Goal: Register for event/course

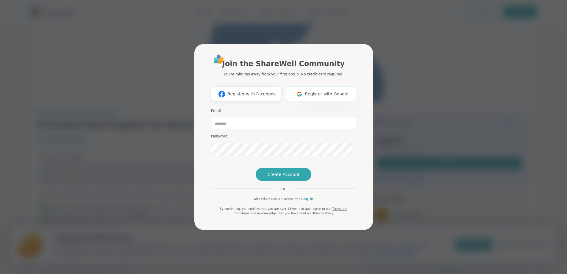
click at [305, 91] on span "Register with Google" at bounding box center [326, 94] width 43 height 6
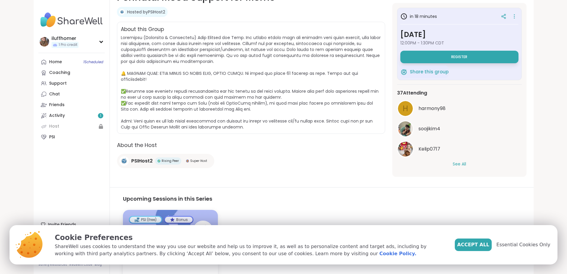
scroll to position [177, 0]
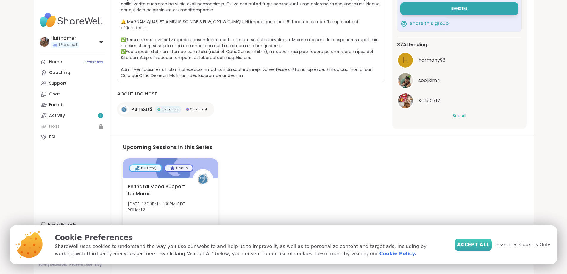
click at [470, 241] on span "Accept All" at bounding box center [473, 244] width 32 height 7
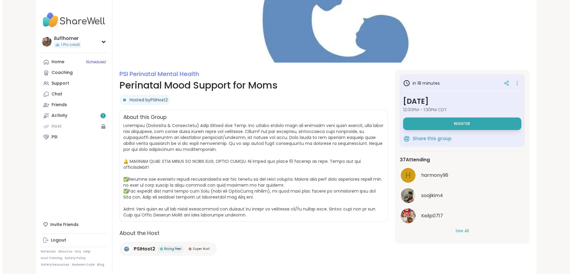
scroll to position [0, 0]
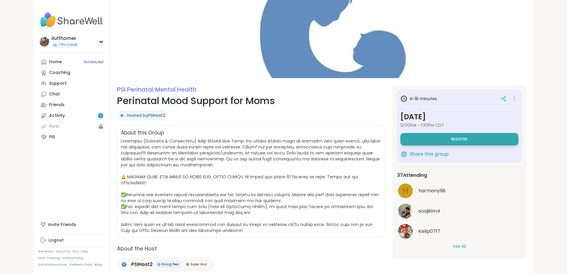
drag, startPoint x: 340, startPoint y: 208, endPoint x: 342, endPoint y: 190, distance: 18.0
click at [48, 67] on link "Home 1 Scheduled" at bounding box center [71, 62] width 66 height 11
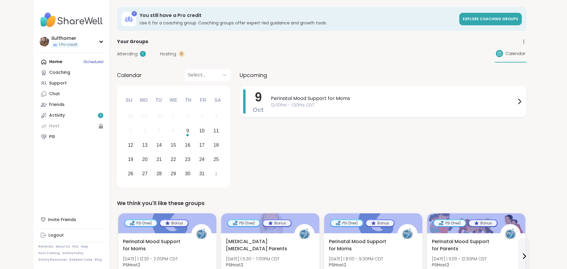
click at [292, 108] on span "12:00PM - 1:30PM CDT" at bounding box center [393, 105] width 245 height 6
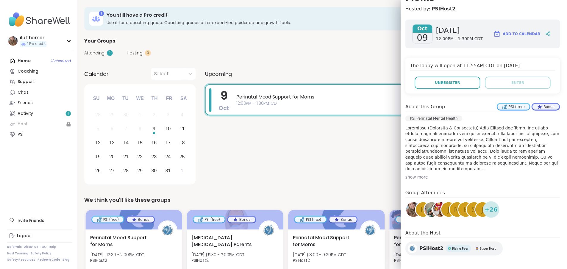
scroll to position [116, 0]
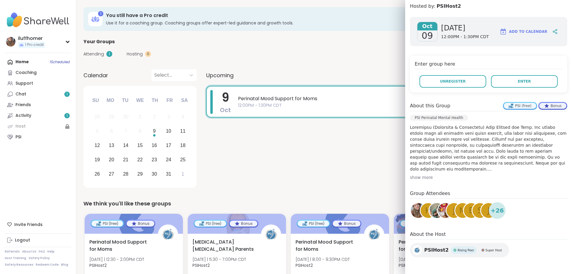
click at [340, 164] on div "9 Oct Perinatal Mood Support for Moms 12:00PM - 1:30PM CDT" at bounding box center [385, 138] width 358 height 104
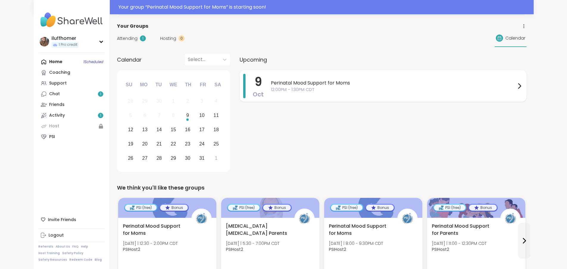
click at [320, 87] on span "Perinatal Mood Support for Moms" at bounding box center [393, 82] width 245 height 7
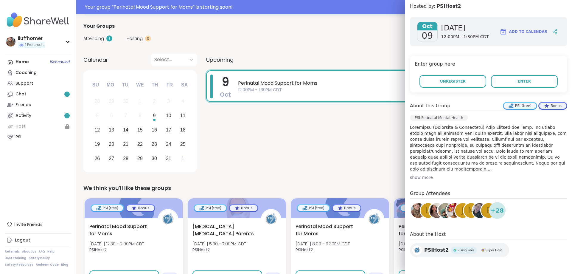
scroll to position [89, 0]
click at [410, 180] on div "show more" at bounding box center [488, 177] width 157 height 6
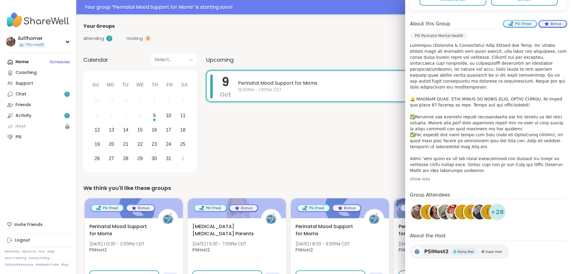
scroll to position [167, 0]
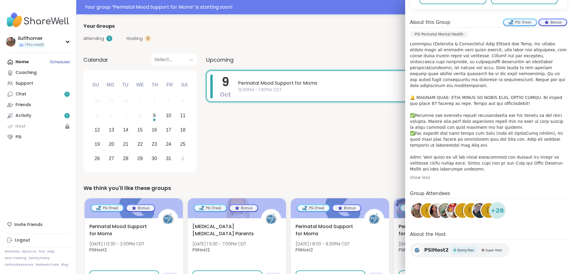
drag, startPoint x: 490, startPoint y: 162, endPoint x: 491, endPoint y: 172, distance: 10.4
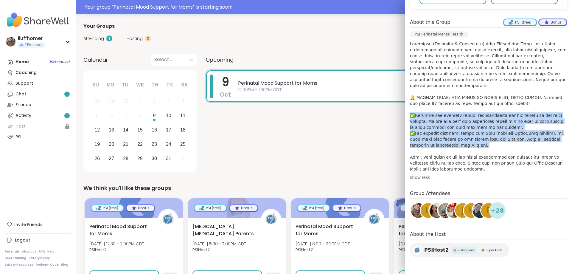
drag, startPoint x: 532, startPoint y: 177, endPoint x: 403, endPoint y: 137, distance: 134.6
click at [405, 137] on div "[DATE] [DATE] 12:00PM - 1:30PM CDT Add to Calendar Enter group here Unregister …" at bounding box center [488, 96] width 167 height 335
click at [420, 141] on p at bounding box center [488, 106] width 157 height 131
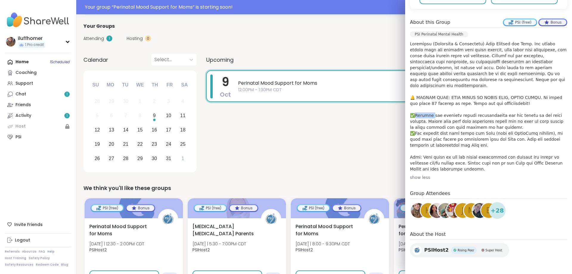
click at [420, 141] on p at bounding box center [488, 106] width 157 height 131
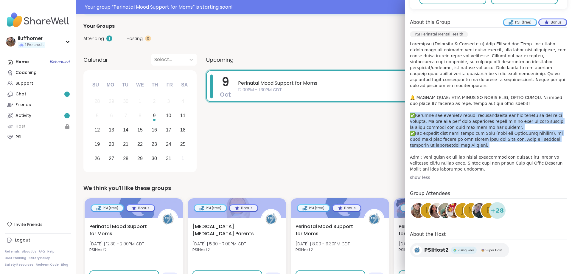
drag, startPoint x: 420, startPoint y: 141, endPoint x: 427, endPoint y: 167, distance: 26.7
click at [427, 167] on p at bounding box center [488, 106] width 157 height 131
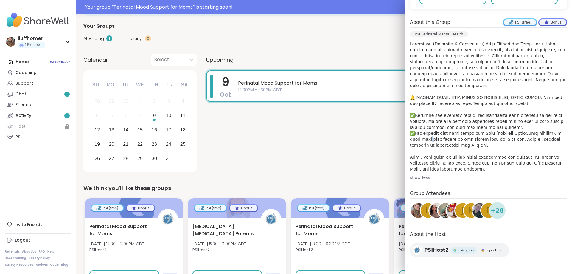
click at [427, 167] on p at bounding box center [488, 106] width 157 height 131
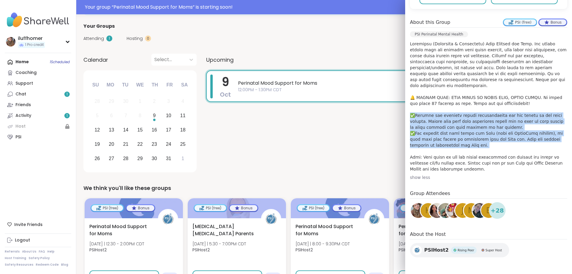
drag, startPoint x: 427, startPoint y: 167, endPoint x: 423, endPoint y: 141, distance: 26.4
click at [423, 141] on p at bounding box center [488, 106] width 157 height 131
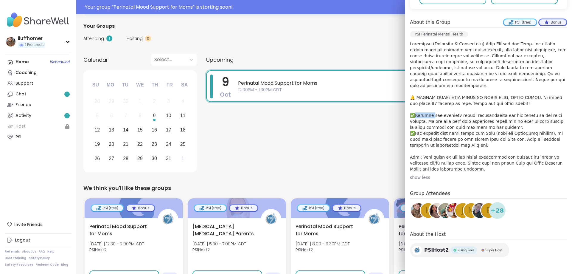
click at [423, 141] on p at bounding box center [488, 106] width 157 height 131
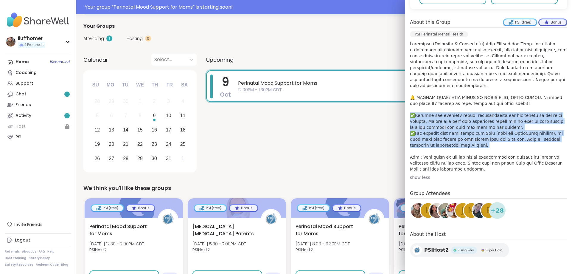
drag, startPoint x: 423, startPoint y: 141, endPoint x: 422, endPoint y: 161, distance: 20.3
click at [422, 161] on p at bounding box center [488, 106] width 157 height 131
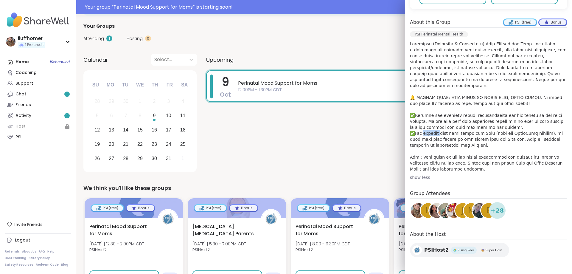
click at [422, 161] on p at bounding box center [488, 106] width 157 height 131
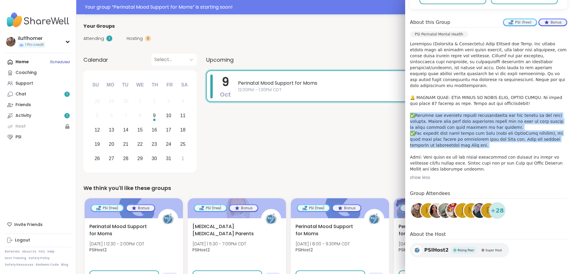
drag, startPoint x: 422, startPoint y: 161, endPoint x: 423, endPoint y: 145, distance: 15.8
click at [423, 145] on p at bounding box center [488, 106] width 157 height 131
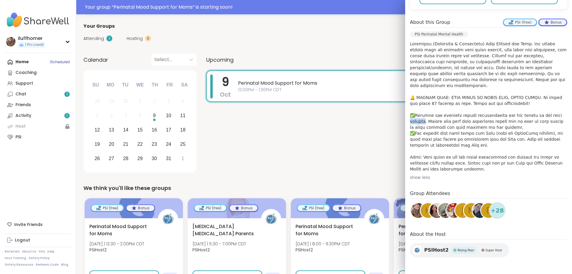
click at [423, 145] on p at bounding box center [488, 106] width 157 height 131
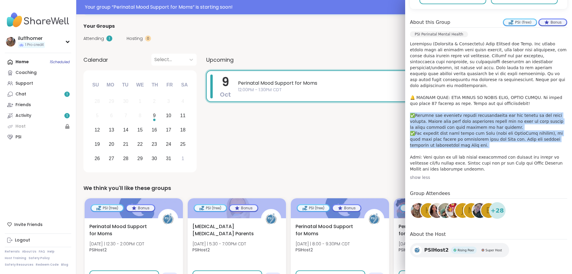
drag, startPoint x: 423, startPoint y: 145, endPoint x: 425, endPoint y: 170, distance: 24.5
click at [425, 170] on p at bounding box center [488, 106] width 157 height 131
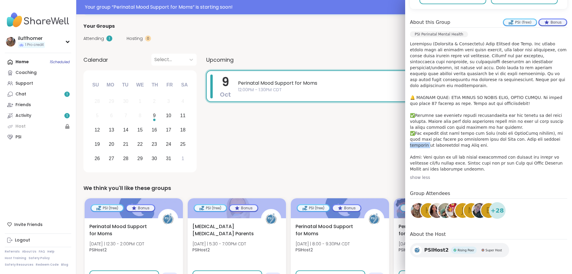
click at [425, 170] on p at bounding box center [488, 106] width 157 height 131
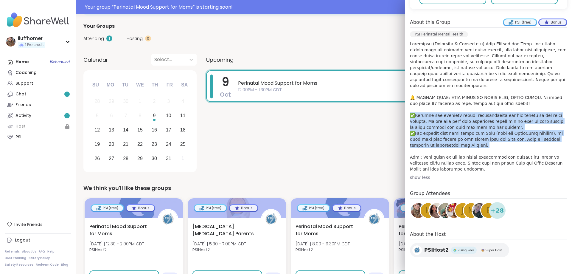
drag, startPoint x: 425, startPoint y: 170, endPoint x: 425, endPoint y: 150, distance: 19.7
click at [425, 150] on p at bounding box center [488, 106] width 157 height 131
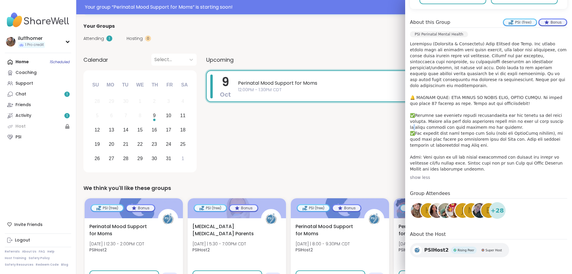
click at [425, 150] on p at bounding box center [488, 106] width 157 height 131
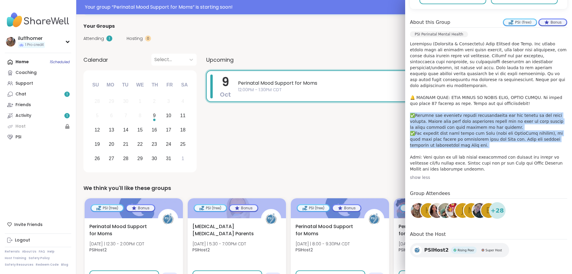
drag, startPoint x: 425, startPoint y: 150, endPoint x: 426, endPoint y: 168, distance: 17.9
click at [426, 168] on p at bounding box center [488, 106] width 157 height 131
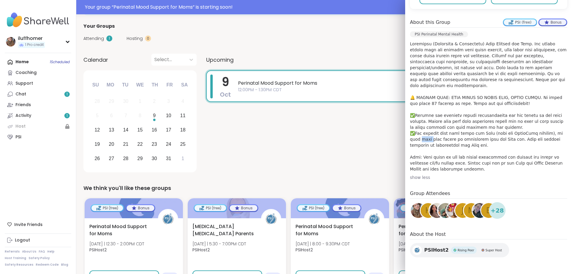
click at [426, 168] on p at bounding box center [488, 106] width 157 height 131
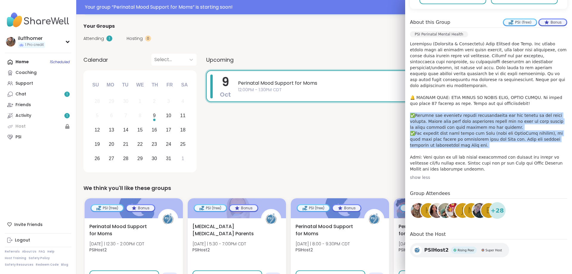
drag, startPoint x: 426, startPoint y: 168, endPoint x: 426, endPoint y: 149, distance: 19.1
click at [426, 149] on p at bounding box center [488, 106] width 157 height 131
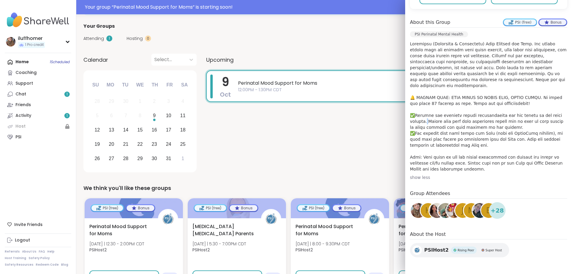
click at [426, 149] on p at bounding box center [488, 106] width 157 height 131
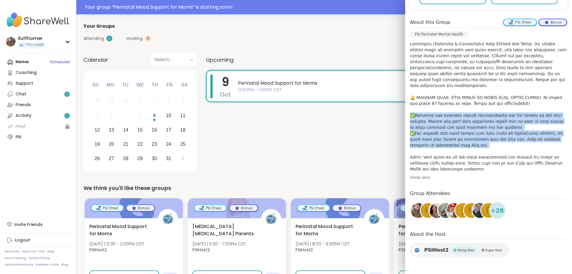
drag, startPoint x: 426, startPoint y: 149, endPoint x: 429, endPoint y: 169, distance: 19.9
click at [429, 169] on p at bounding box center [488, 106] width 157 height 131
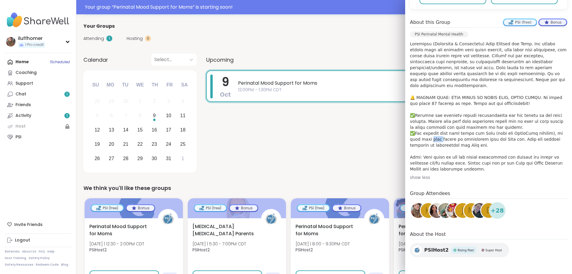
click at [429, 169] on p at bounding box center [488, 106] width 157 height 131
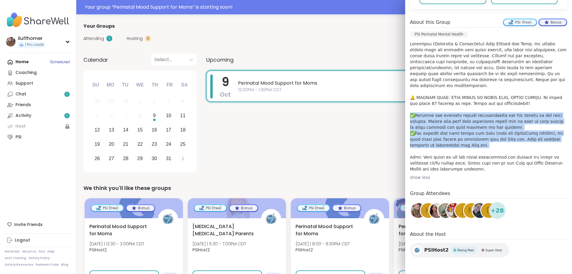
drag, startPoint x: 429, startPoint y: 169, endPoint x: 431, endPoint y: 144, distance: 24.2
click at [431, 144] on p at bounding box center [488, 106] width 157 height 131
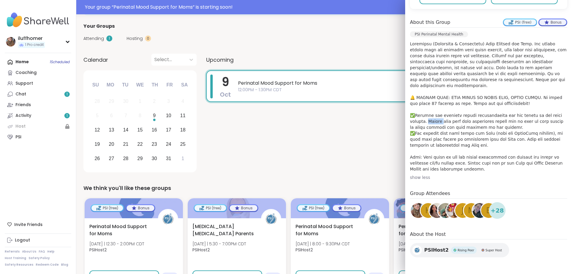
click at [431, 144] on p at bounding box center [488, 106] width 157 height 131
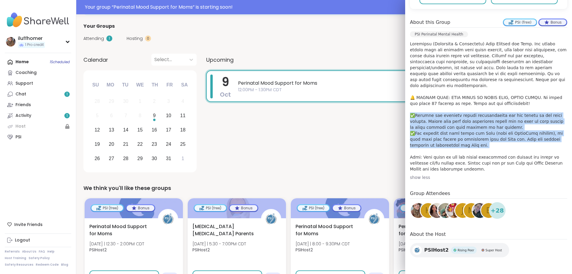
drag, startPoint x: 431, startPoint y: 144, endPoint x: 432, endPoint y: 164, distance: 19.4
click at [432, 164] on p at bounding box center [488, 106] width 157 height 131
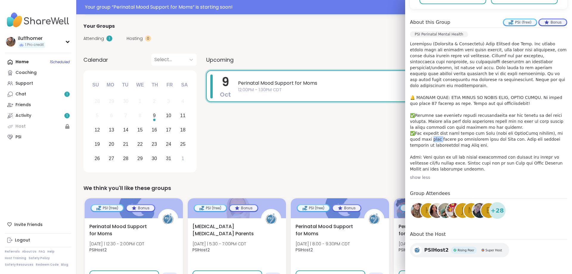
click at [432, 164] on p at bounding box center [488, 106] width 157 height 131
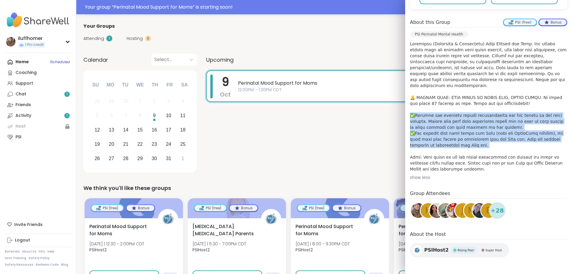
drag, startPoint x: 432, startPoint y: 164, endPoint x: 432, endPoint y: 143, distance: 20.5
click at [432, 143] on p at bounding box center [488, 106] width 157 height 131
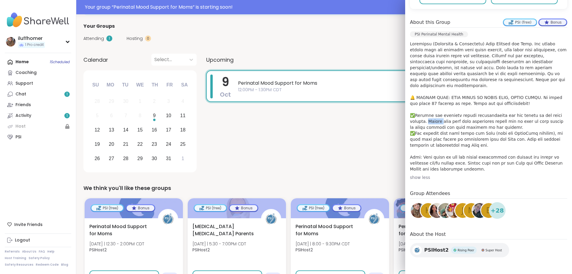
click at [432, 143] on p at bounding box center [488, 106] width 157 height 131
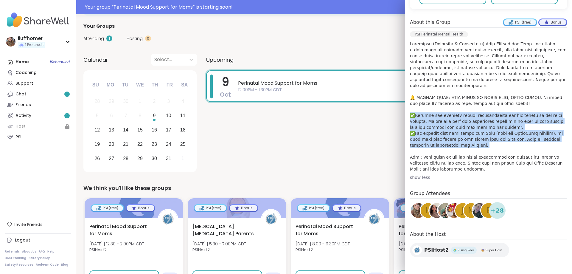
drag, startPoint x: 432, startPoint y: 143, endPoint x: 433, endPoint y: 167, distance: 23.5
click at [433, 167] on p at bounding box center [488, 106] width 157 height 131
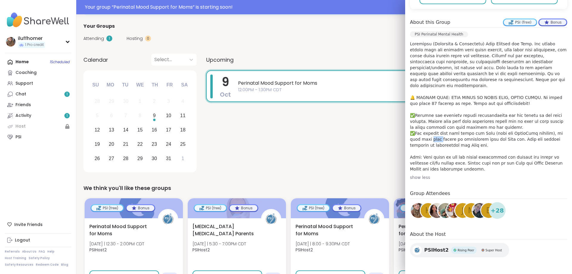
click at [433, 167] on p at bounding box center [488, 106] width 157 height 131
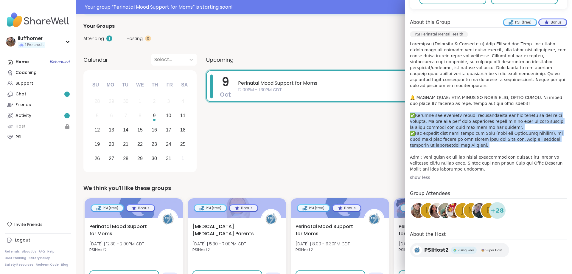
drag, startPoint x: 433, startPoint y: 167, endPoint x: 433, endPoint y: 142, distance: 24.7
click at [433, 142] on p at bounding box center [488, 106] width 157 height 131
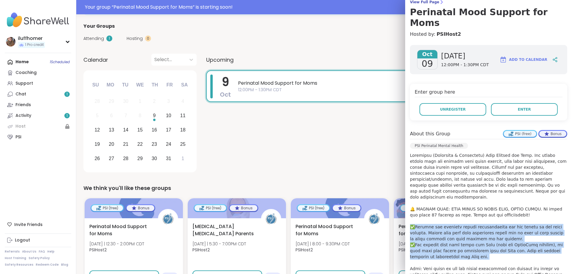
drag, startPoint x: 490, startPoint y: 203, endPoint x: 478, endPoint y: 217, distance: 18.4
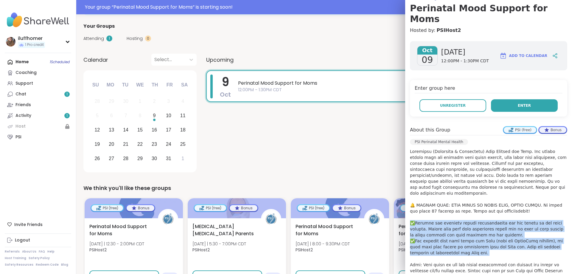
click at [517, 108] on span "Enter" at bounding box center [523, 105] width 13 height 5
